Goal: Task Accomplishment & Management: Manage account settings

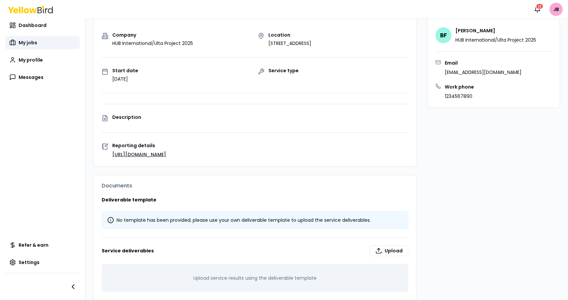
scroll to position [70, 0]
click at [45, 12] on icon at bounding box center [46, 10] width 2 height 5
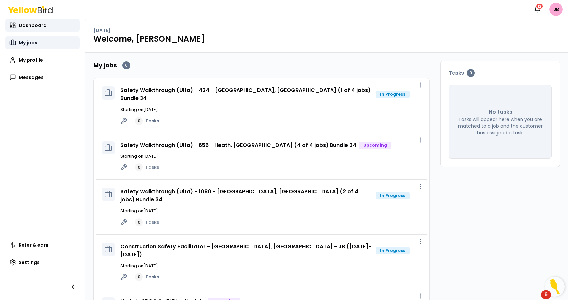
click at [23, 46] on span "My jobs" at bounding box center [28, 42] width 19 height 7
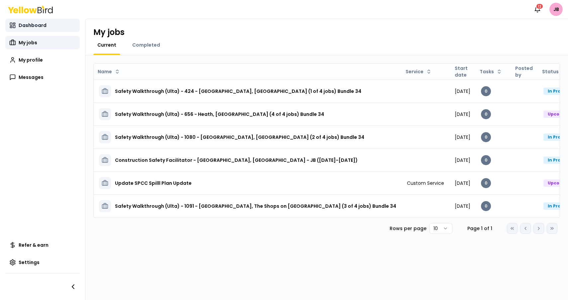
click at [45, 19] on link "Dashboard" at bounding box center [42, 25] width 74 height 13
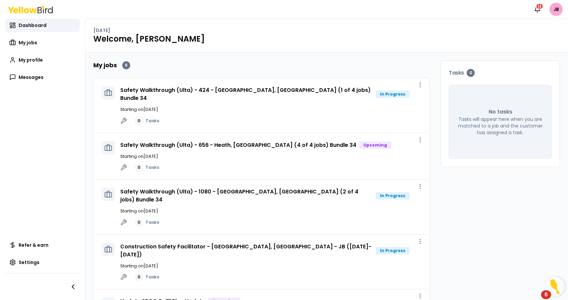
click at [379, 91] on div "In Progress" at bounding box center [393, 93] width 34 height 7
click at [417, 87] on icon "button" at bounding box center [420, 84] width 7 height 7
click at [110, 92] on icon at bounding box center [108, 92] width 3 height 6
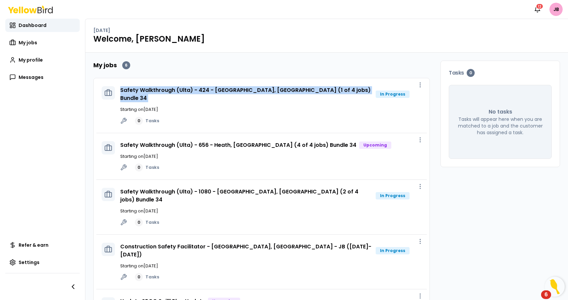
click at [110, 92] on icon at bounding box center [108, 92] width 3 height 6
drag, startPoint x: 110, startPoint y: 92, endPoint x: 114, endPoint y: 93, distance: 4.8
click at [110, 92] on icon at bounding box center [108, 92] width 3 height 6
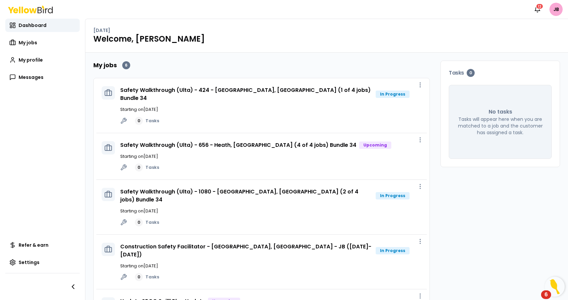
drag, startPoint x: 114, startPoint y: 93, endPoint x: 127, endPoint y: 97, distance: 13.4
click at [115, 93] on div at bounding box center [108, 92] width 13 height 13
click at [121, 117] on icon at bounding box center [123, 120] width 7 height 7
click at [153, 117] on link "0 Tasks" at bounding box center [147, 121] width 24 height 8
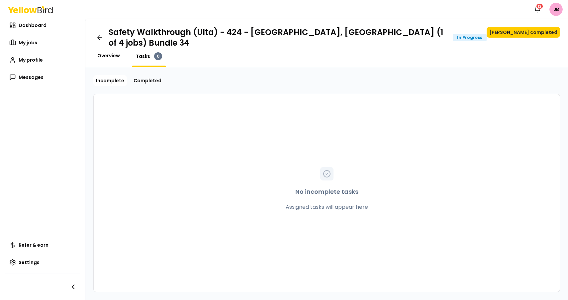
click at [110, 52] on span "Overview" at bounding box center [108, 55] width 23 height 7
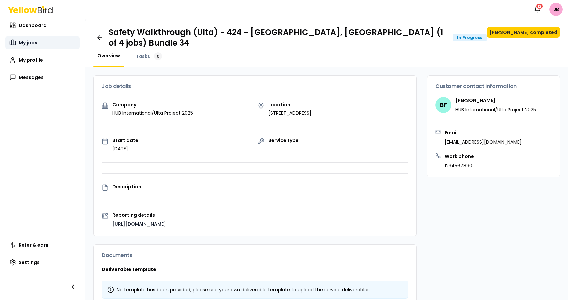
click at [23, 40] on span "My jobs" at bounding box center [28, 42] width 19 height 7
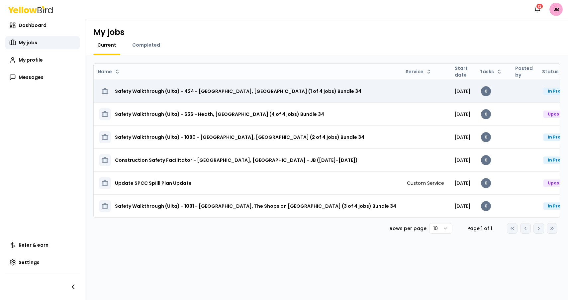
click at [340, 91] on td "Safety Walkthrough (Ulta) - 424 - [GEOGRAPHIC_DATA], [GEOGRAPHIC_DATA] (1 of 4 …" at bounding box center [248, 90] width 308 height 23
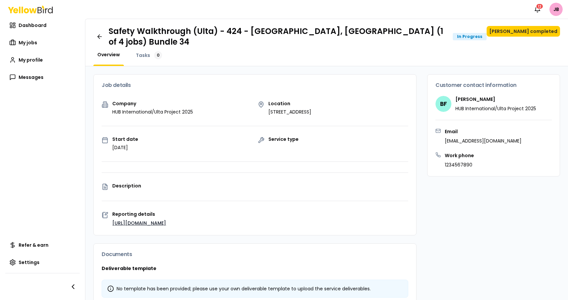
scroll to position [1, 0]
click at [100, 36] on icon at bounding box center [100, 36] width 4 height 0
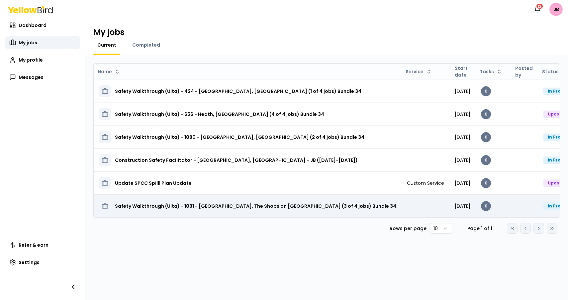
click at [263, 201] on h3 "Safety Walkthrough (Ulta) - 1091 - [GEOGRAPHIC_DATA], The Shops on [GEOGRAPHIC_…" at bounding box center [256, 206] width 282 height 12
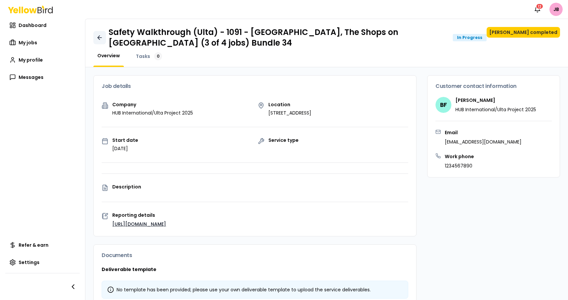
click at [99, 39] on icon at bounding box center [99, 37] width 7 height 7
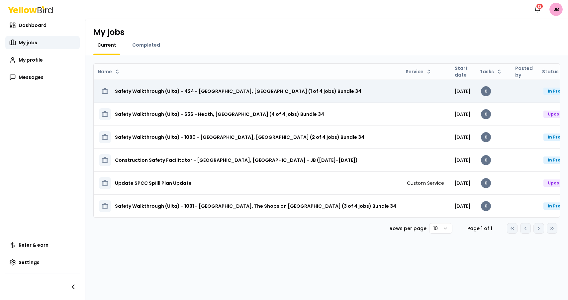
click at [313, 93] on h3 "Safety Walkthrough (Ulta) - 424 - [GEOGRAPHIC_DATA], [GEOGRAPHIC_DATA] (1 of 4 …" at bounding box center [238, 91] width 247 height 12
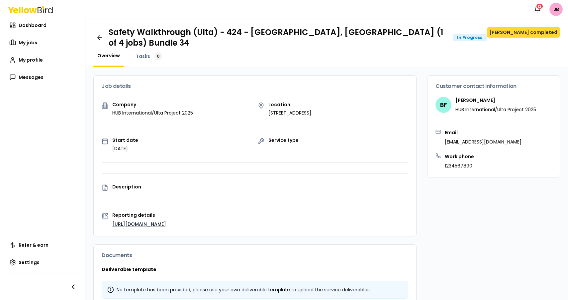
click at [532, 36] on button "[PERSON_NAME] completed" at bounding box center [523, 32] width 73 height 11
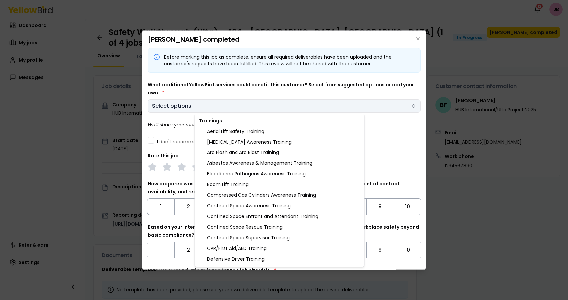
click at [262, 109] on body "Notifications 12 JB Dashboard My jobs My profile Messages Refer & earn Settings…" at bounding box center [284, 150] width 568 height 300
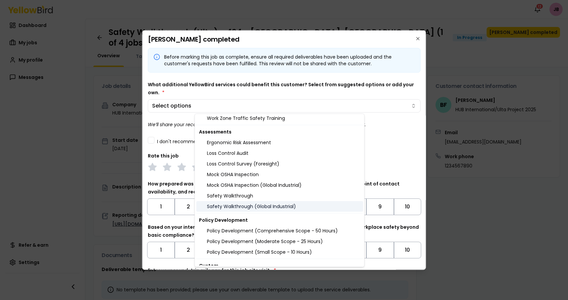
scroll to position [699, 0]
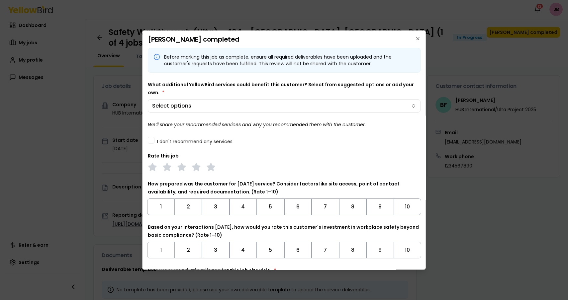
click at [385, 127] on body "Notifications 12 JB Dashboard My jobs My profile Messages Refer & earn Settings…" at bounding box center [284, 150] width 568 height 300
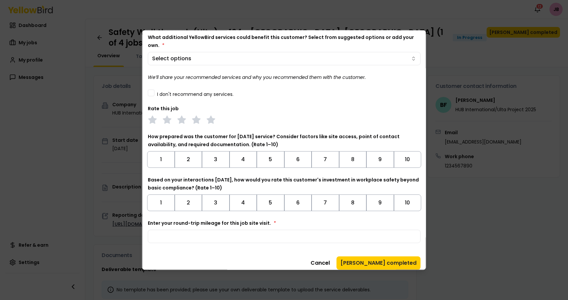
scroll to position [52, 0]
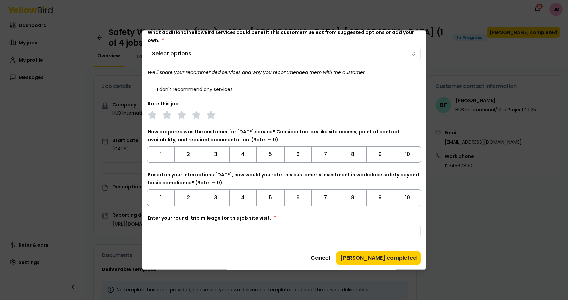
click at [153, 90] on button "I don't recommend any services." at bounding box center [151, 87] width 7 height 7
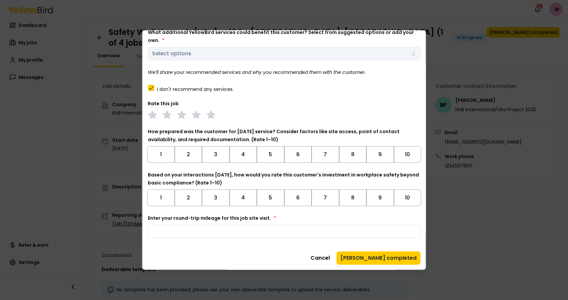
click at [251, 52] on div "What additional YellowBird services could benefit this customer? Select from su…" at bounding box center [284, 44] width 273 height 32
click at [151, 87] on button "I don't recommend any services." at bounding box center [151, 87] width 7 height 7
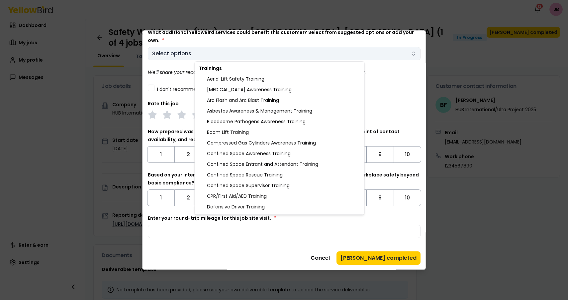
click at [266, 51] on body "Notifications 12 JB Dashboard My jobs My profile Messages Refer & earn Settings…" at bounding box center [284, 150] width 568 height 300
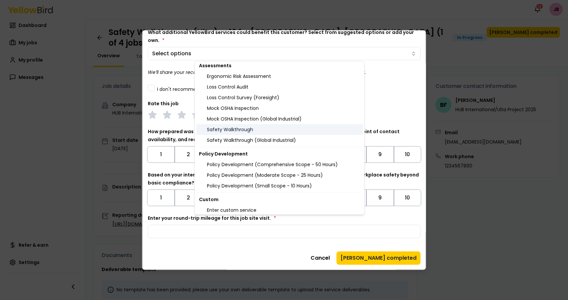
scroll to position [697, 0]
click at [241, 129] on div "Safety Walkthrough" at bounding box center [279, 129] width 167 height 11
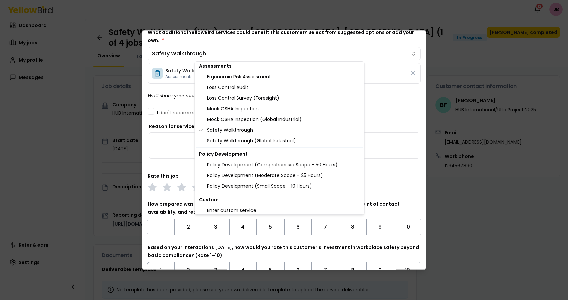
click at [398, 104] on body "Notifications 12 JB Dashboard My jobs My profile Messages Refer & earn Settings…" at bounding box center [284, 150] width 568 height 300
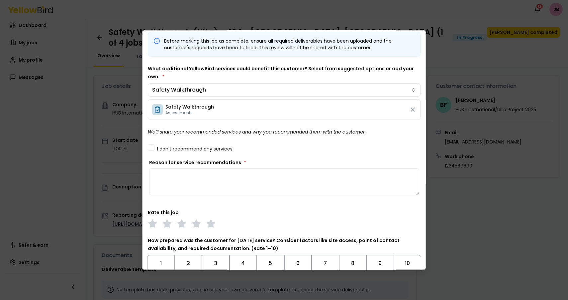
scroll to position [7, 0]
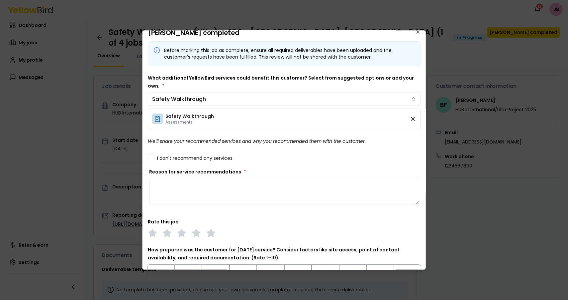
click at [410, 119] on icon at bounding box center [413, 118] width 7 height 7
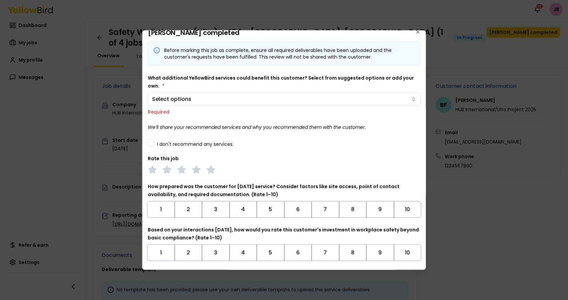
click at [153, 145] on button "I don't recommend any services." at bounding box center [151, 142] width 7 height 7
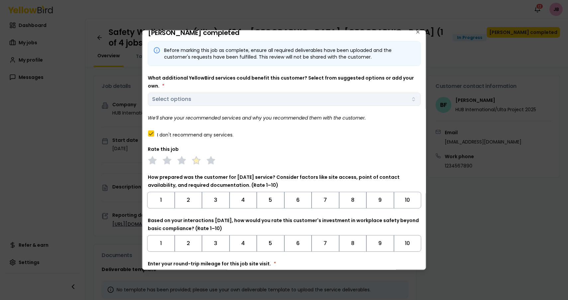
click at [193, 162] on icon at bounding box center [196, 159] width 9 height 9
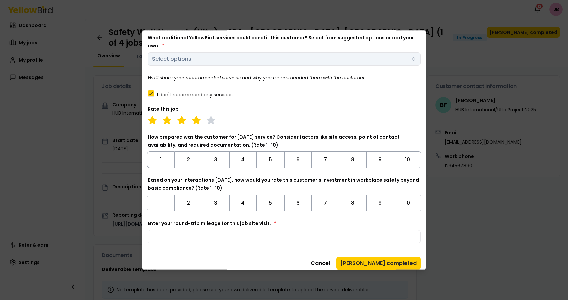
scroll to position [48, 0]
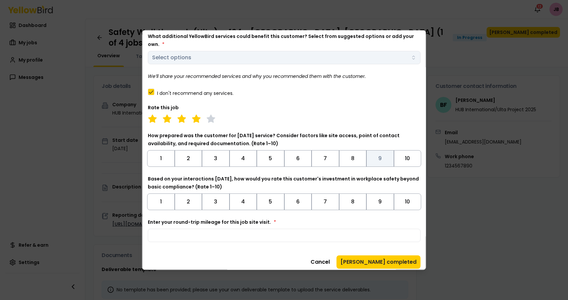
click at [383, 156] on button "9" at bounding box center [381, 158] width 28 height 17
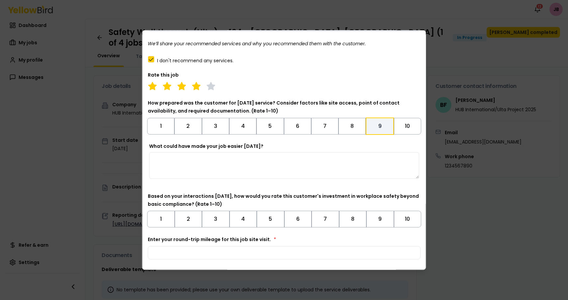
scroll to position [102, 0]
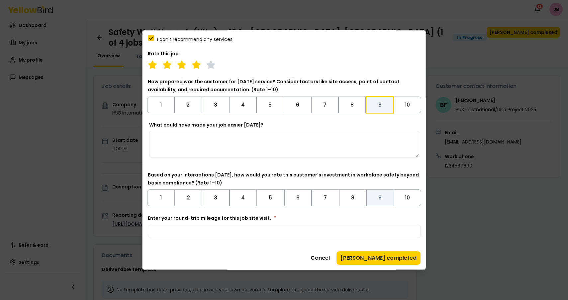
click at [375, 199] on button "9" at bounding box center [381, 197] width 28 height 17
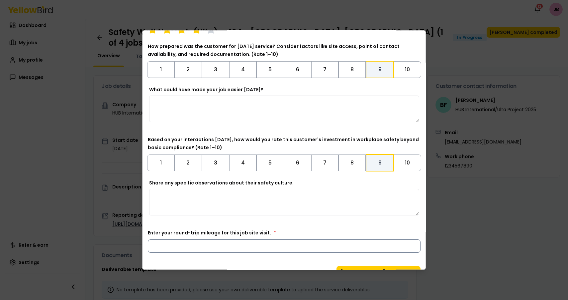
scroll to position [152, 0]
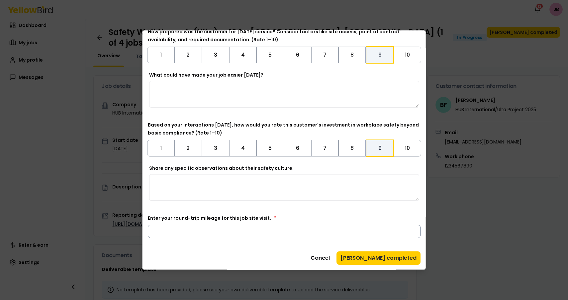
click at [254, 231] on input "Enter your round-trip mileage for this job site visit. *" at bounding box center [284, 230] width 273 height 13
type input "*"
click at [385, 261] on button "[PERSON_NAME] completed" at bounding box center [379, 257] width 84 height 13
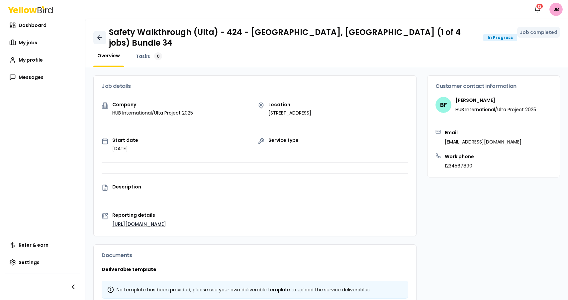
click at [99, 36] on icon at bounding box center [99, 38] width 2 height 4
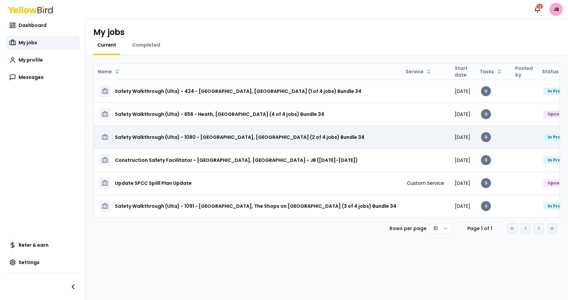
click at [278, 139] on h3 "Safety Walkthrough (Ulta) - 1080 - [GEOGRAPHIC_DATA], [GEOGRAPHIC_DATA] (2 of 4…" at bounding box center [240, 137] width 250 height 12
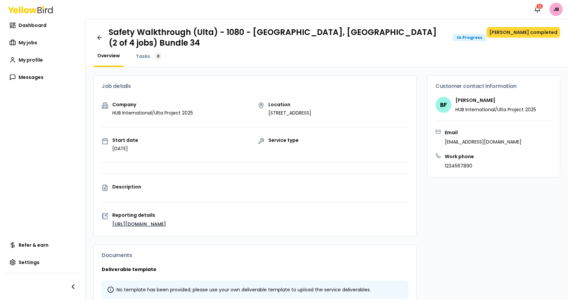
click at [515, 32] on button "[PERSON_NAME] completed" at bounding box center [523, 32] width 73 height 11
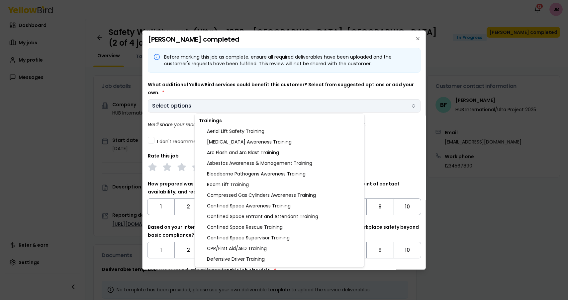
click at [187, 107] on body "Notifications 12 JB Dashboard My jobs My profile Messages Refer & earn Settings…" at bounding box center [284, 150] width 568 height 300
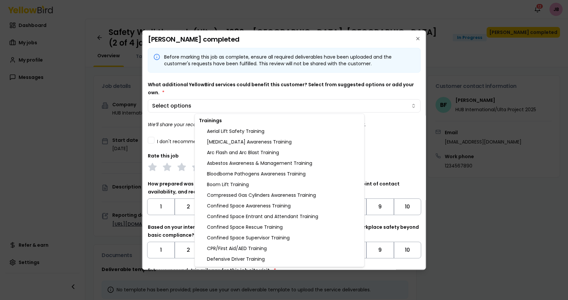
click at [152, 137] on body "Notifications 12 JB Dashboard My jobs My profile Messages Refer & earn Settings…" at bounding box center [284, 150] width 568 height 300
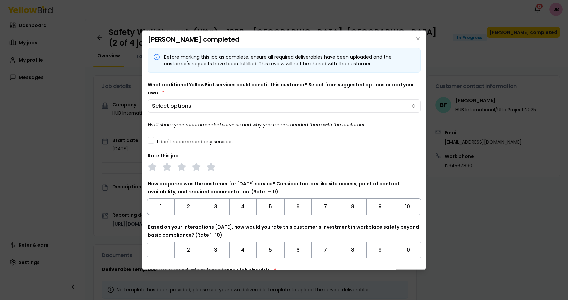
click at [152, 137] on button "I don't recommend any services." at bounding box center [151, 139] width 7 height 7
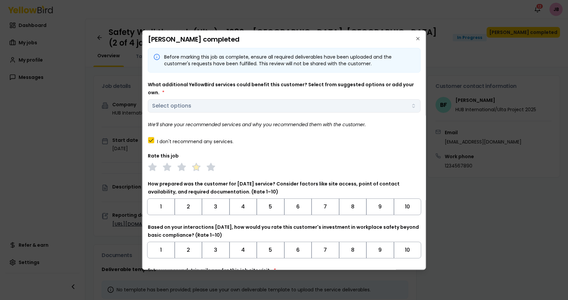
click at [193, 166] on polygon at bounding box center [196, 166] width 8 height 7
drag, startPoint x: 378, startPoint y: 203, endPoint x: 376, endPoint y: 208, distance: 5.4
click at [377, 203] on button "9" at bounding box center [381, 206] width 28 height 17
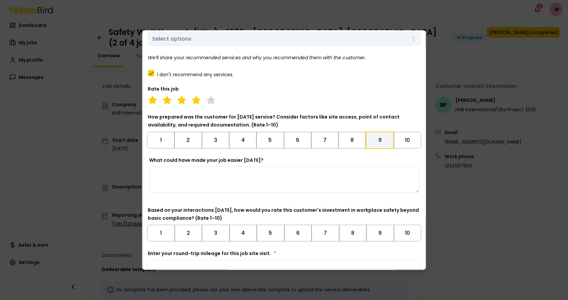
scroll to position [102, 0]
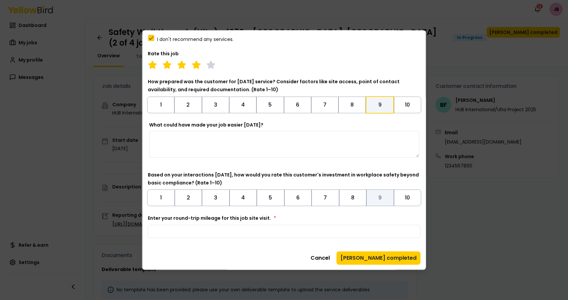
click at [380, 197] on button "9" at bounding box center [381, 197] width 28 height 17
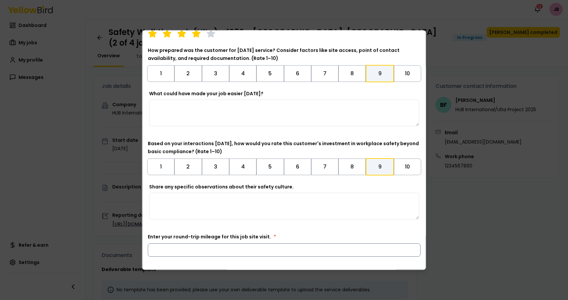
scroll to position [152, 0]
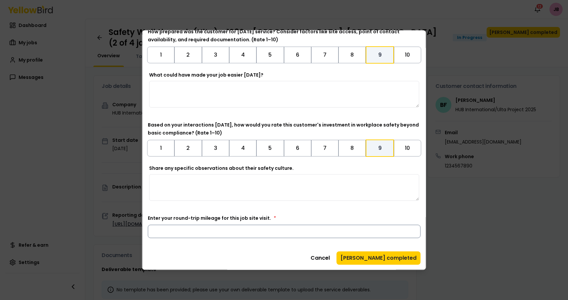
click at [339, 226] on input "Enter your round-trip mileage for this job site visit. *" at bounding box center [284, 230] width 273 height 13
type input "*"
click at [380, 259] on button "[PERSON_NAME] completed" at bounding box center [379, 257] width 84 height 13
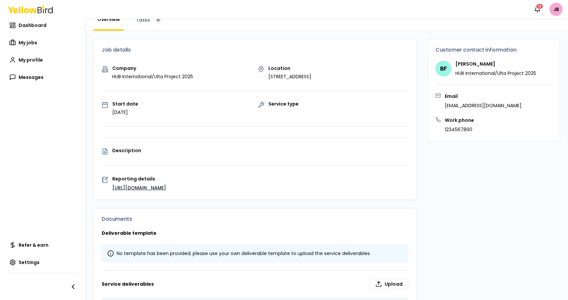
scroll to position [0, 0]
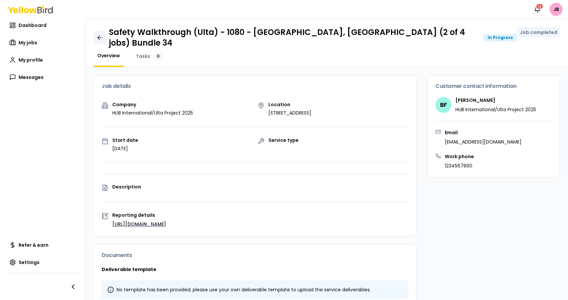
click at [101, 31] on link at bounding box center [99, 37] width 13 height 13
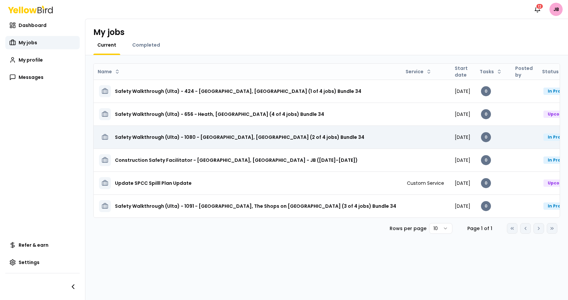
click at [310, 138] on div "Safety Walkthrough (Ulta) - 1080 - [GEOGRAPHIC_DATA], [GEOGRAPHIC_DATA] (2 of 4…" at bounding box center [248, 137] width 298 height 12
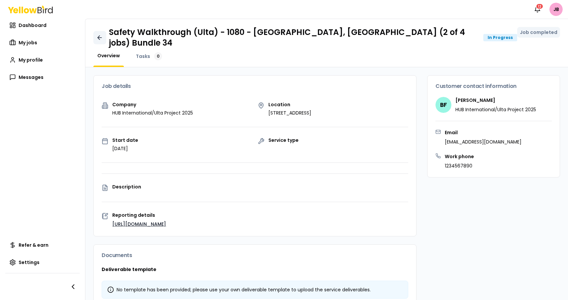
click at [96, 31] on link at bounding box center [99, 37] width 13 height 13
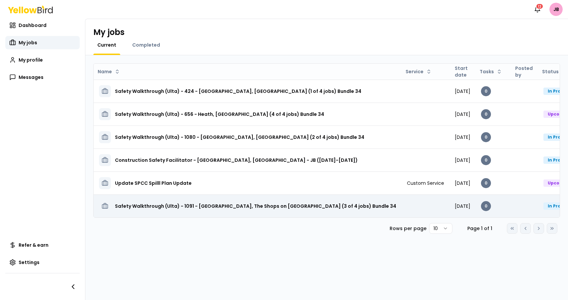
click at [274, 200] on h3 "Safety Walkthrough (Ulta) - 1091 - [GEOGRAPHIC_DATA], The Shops on [GEOGRAPHIC_…" at bounding box center [256, 206] width 282 height 12
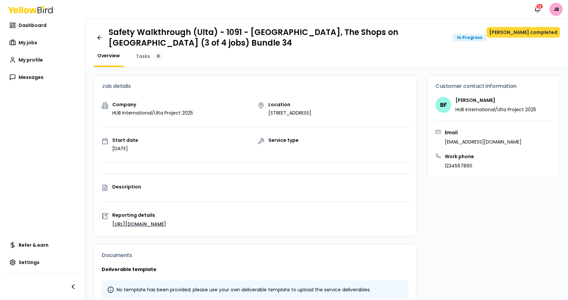
click at [540, 33] on button "[PERSON_NAME] completed" at bounding box center [523, 32] width 73 height 11
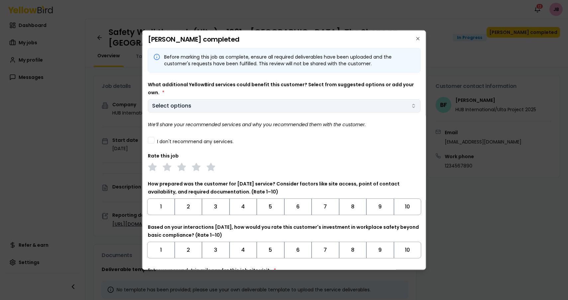
click at [244, 110] on body "Notifications 12 JB Dashboard My jobs My profile Messages Refer & earn Settings…" at bounding box center [284, 150] width 568 height 300
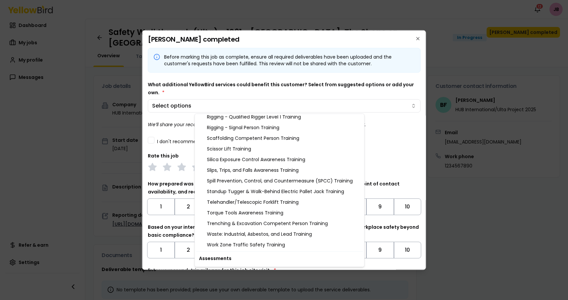
scroll to position [699, 0]
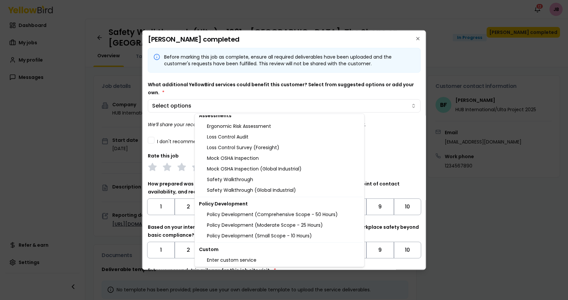
click at [399, 138] on body "Notifications 12 JB Dashboard My jobs My profile Messages Refer & earn Settings…" at bounding box center [284, 150] width 568 height 300
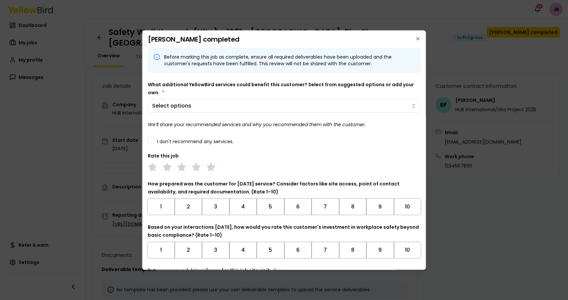
click at [152, 143] on button "I don't recommend any services." at bounding box center [151, 139] width 7 height 7
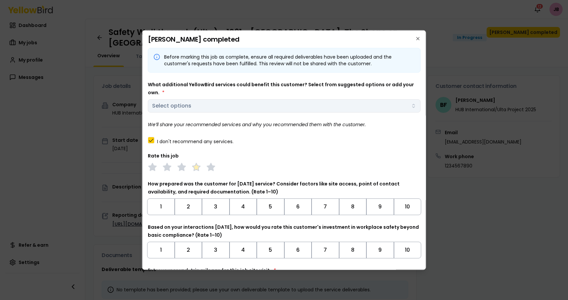
click at [194, 168] on polygon at bounding box center [196, 166] width 8 height 7
click at [374, 212] on button "9" at bounding box center [381, 206] width 28 height 17
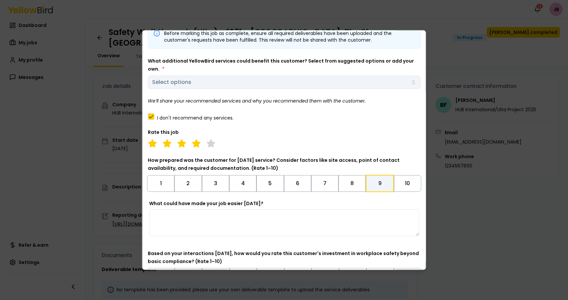
scroll to position [102, 0]
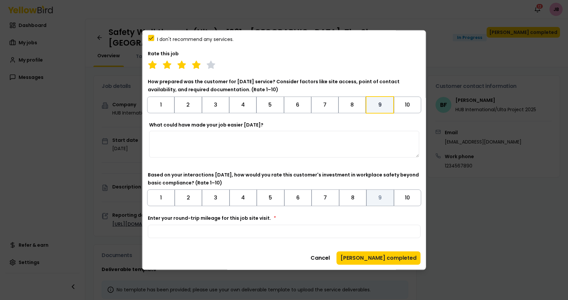
click at [375, 200] on button "9" at bounding box center [381, 197] width 28 height 17
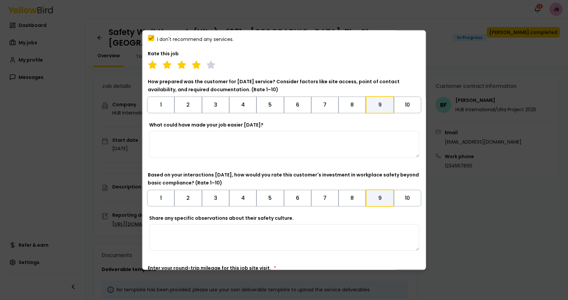
click at [284, 147] on textarea "What could have made your job easier [DATE]?" at bounding box center [284, 143] width 270 height 27
click at [178, 136] on textarea "**********" at bounding box center [281, 143] width 265 height 27
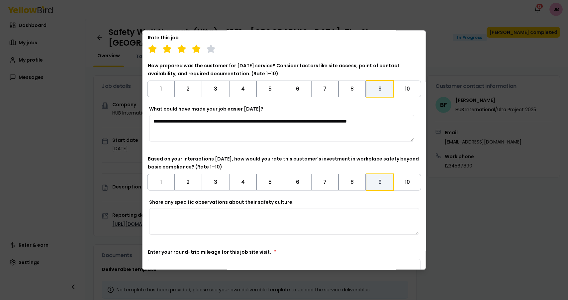
scroll to position [152, 0]
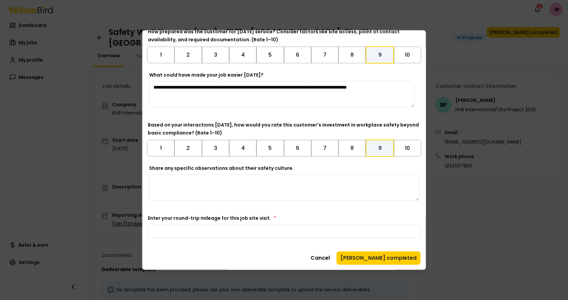
click at [397, 84] on textarea "**********" at bounding box center [281, 93] width 265 height 27
type textarea "**********"
click at [250, 227] on input "Enter your round-trip mileage for this job site visit. *" at bounding box center [284, 230] width 273 height 13
type input "**"
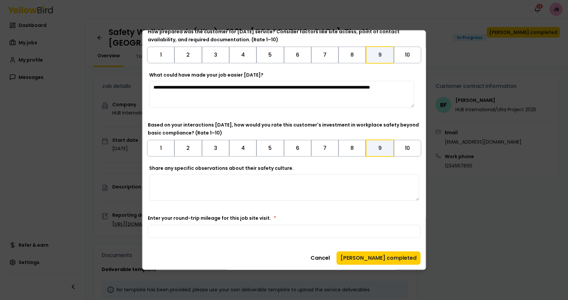
click at [386, 88] on textarea "**********" at bounding box center [281, 93] width 265 height 27
click at [200, 94] on textarea "**********" at bounding box center [281, 93] width 265 height 27
type textarea "**********"
click at [387, 260] on button "[PERSON_NAME] completed" at bounding box center [379, 257] width 84 height 13
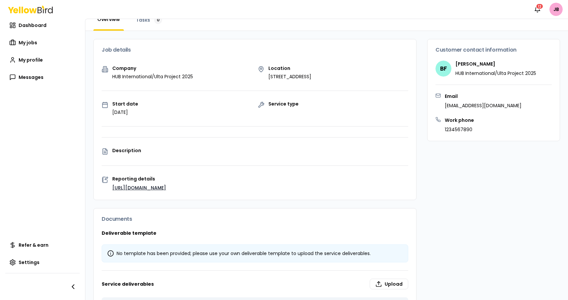
scroll to position [0, 0]
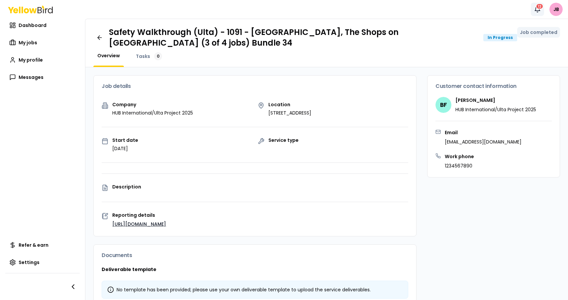
click at [542, 8] on div "12" at bounding box center [540, 6] width 8 height 6
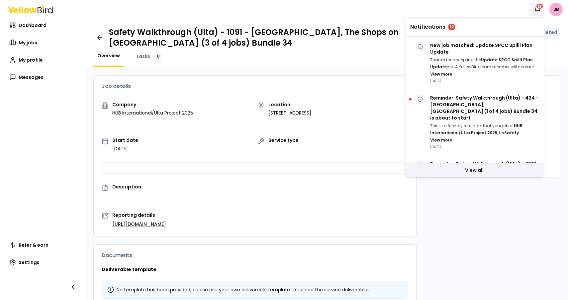
click at [477, 175] on link "View all" at bounding box center [474, 169] width 139 height 13
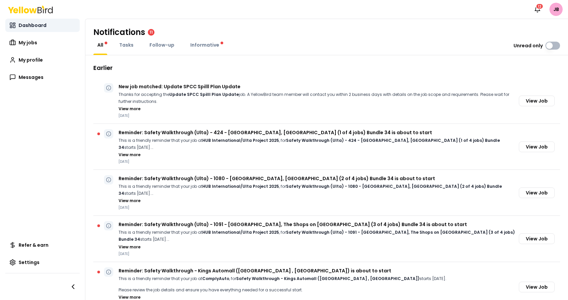
click at [27, 28] on span "Dashboard" at bounding box center [33, 25] width 28 height 7
